Goal: Task Accomplishment & Management: Manage account settings

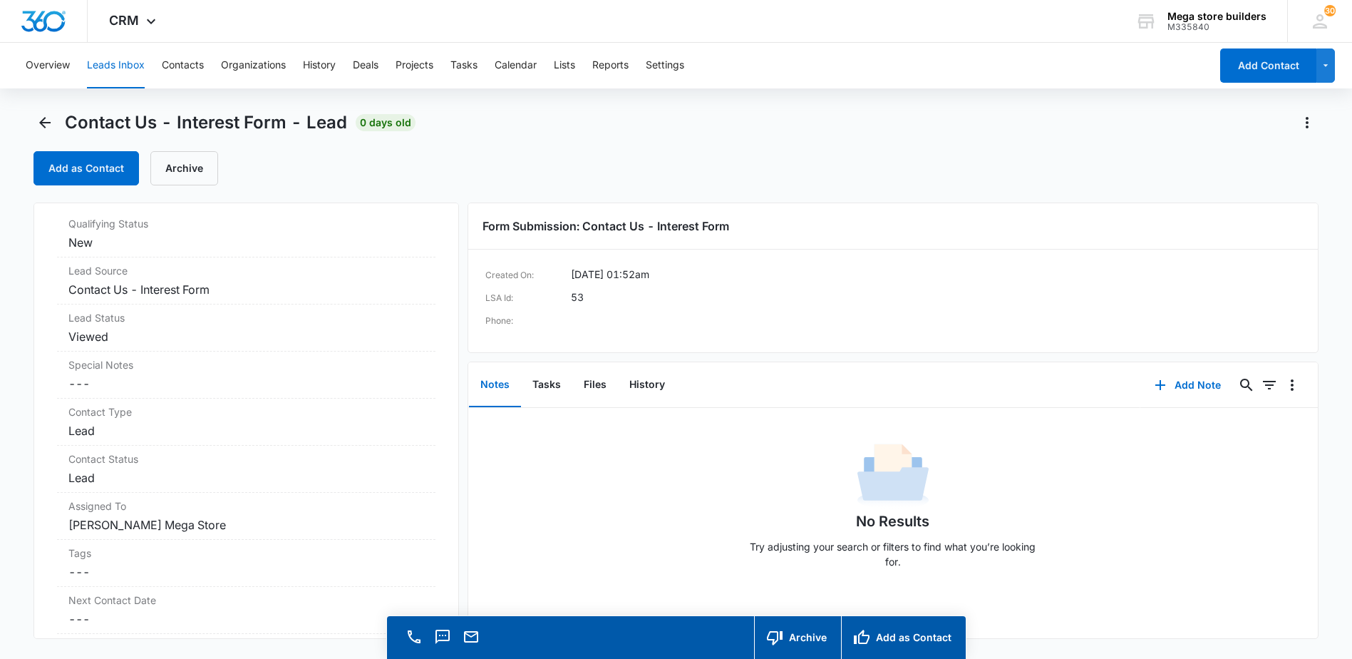
scroll to position [285, 0]
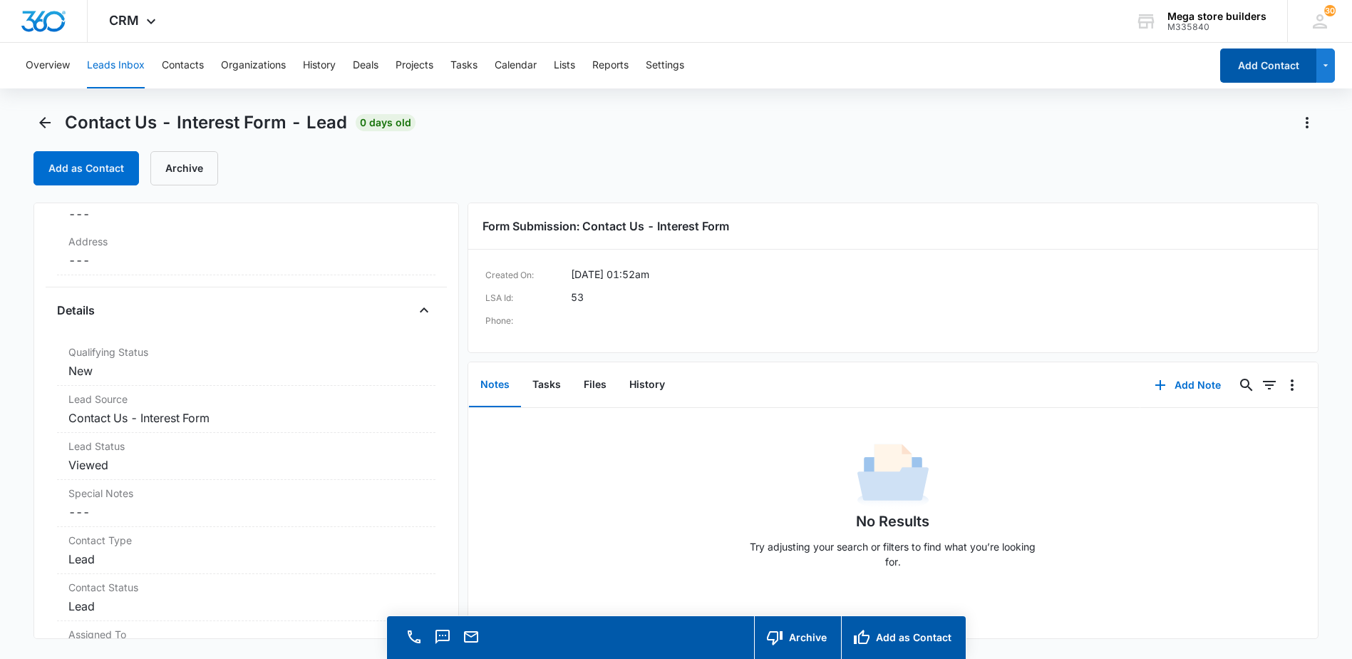
click at [1262, 66] on button "Add Contact" at bounding box center [1268, 65] width 96 height 34
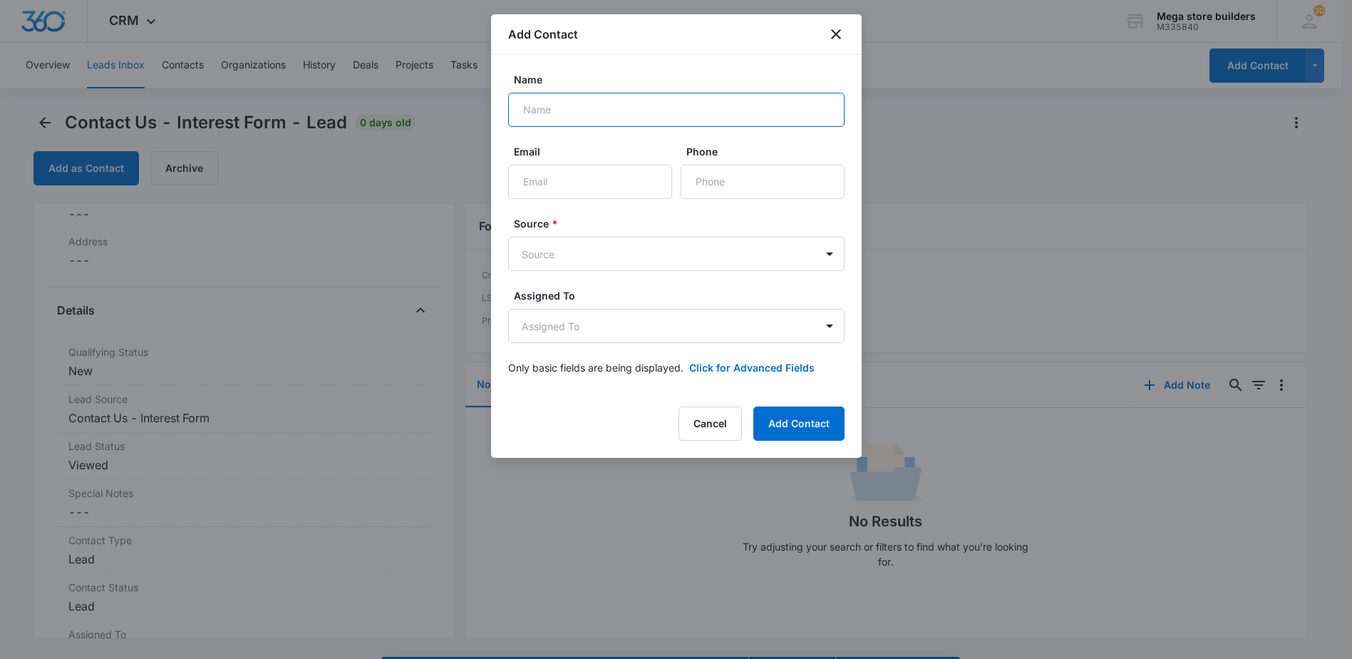
click at [640, 113] on input "Name" at bounding box center [676, 110] width 336 height 34
click at [832, 34] on icon "close" at bounding box center [836, 34] width 17 height 17
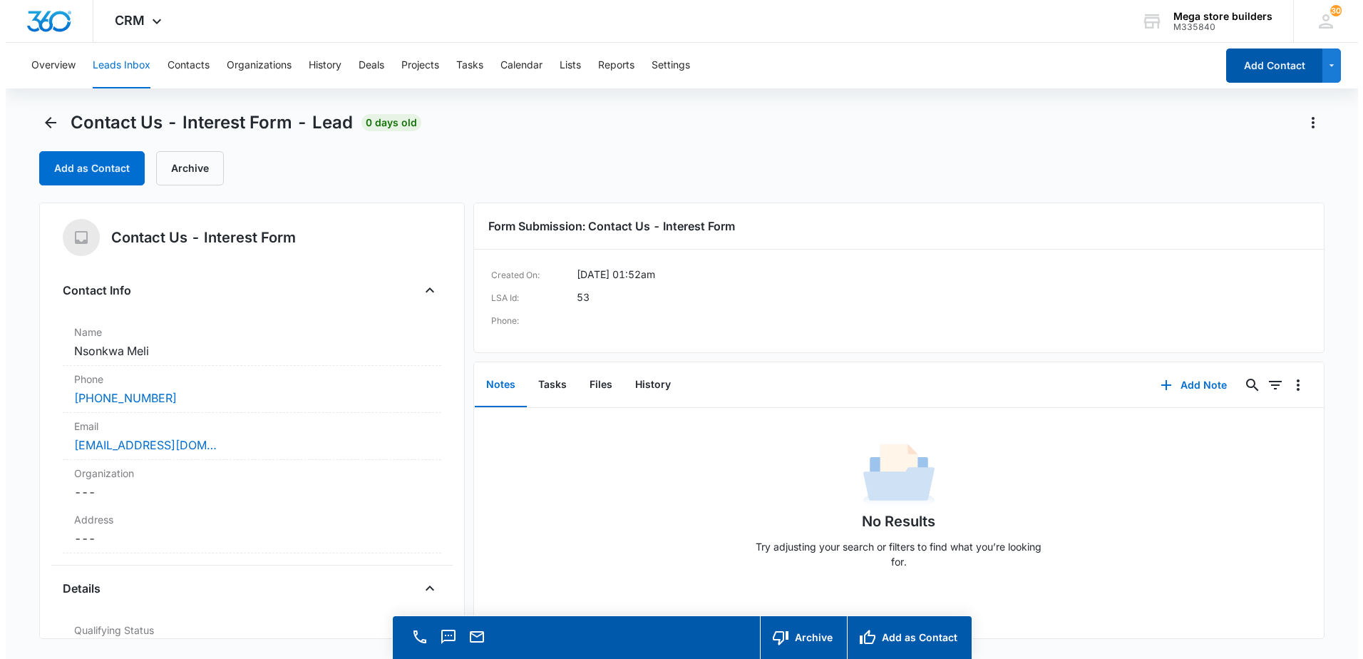
scroll to position [0, 0]
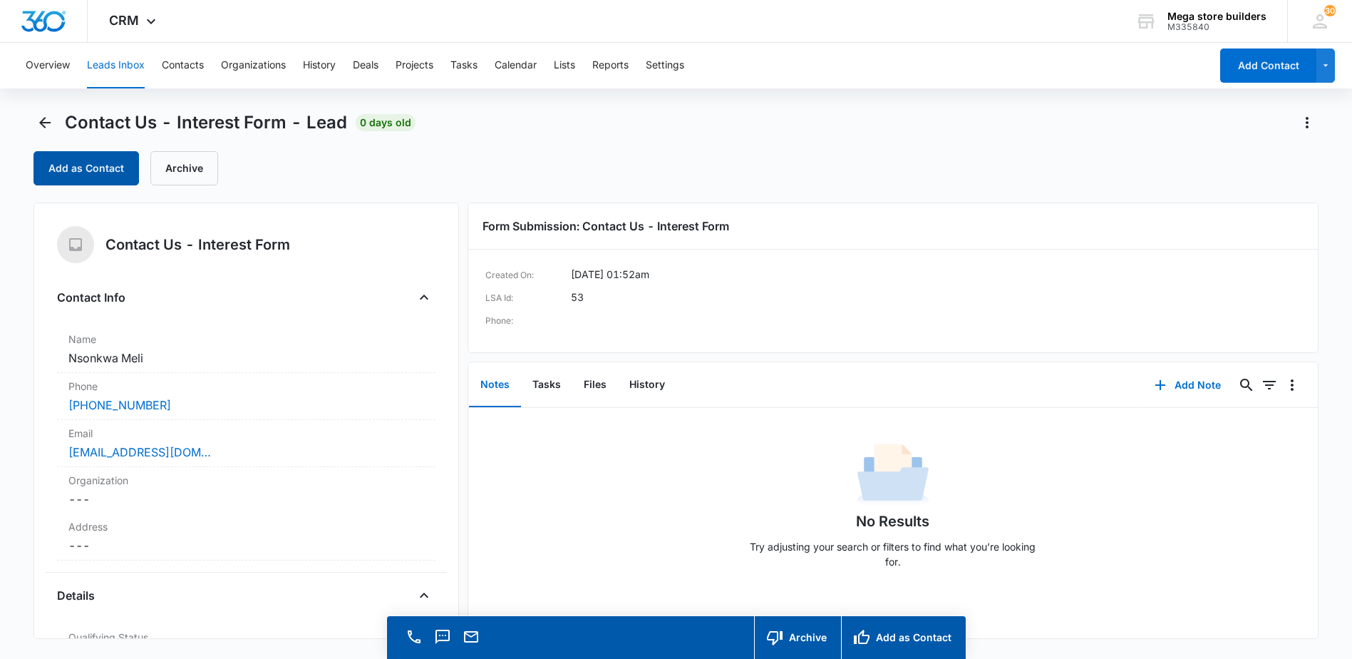
click at [90, 163] on button "Add as Contact" at bounding box center [87, 168] width 106 height 34
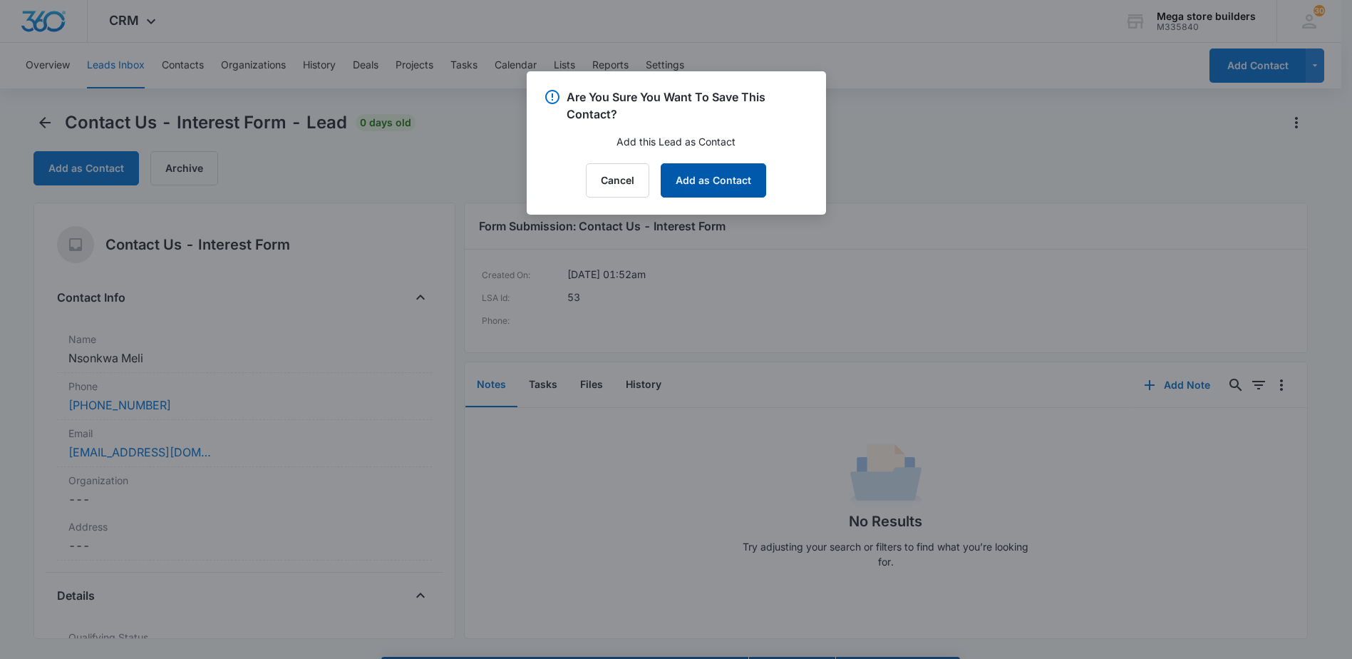
click at [685, 175] on button "Add as Contact" at bounding box center [714, 180] width 106 height 34
